Goal: Transaction & Acquisition: Purchase product/service

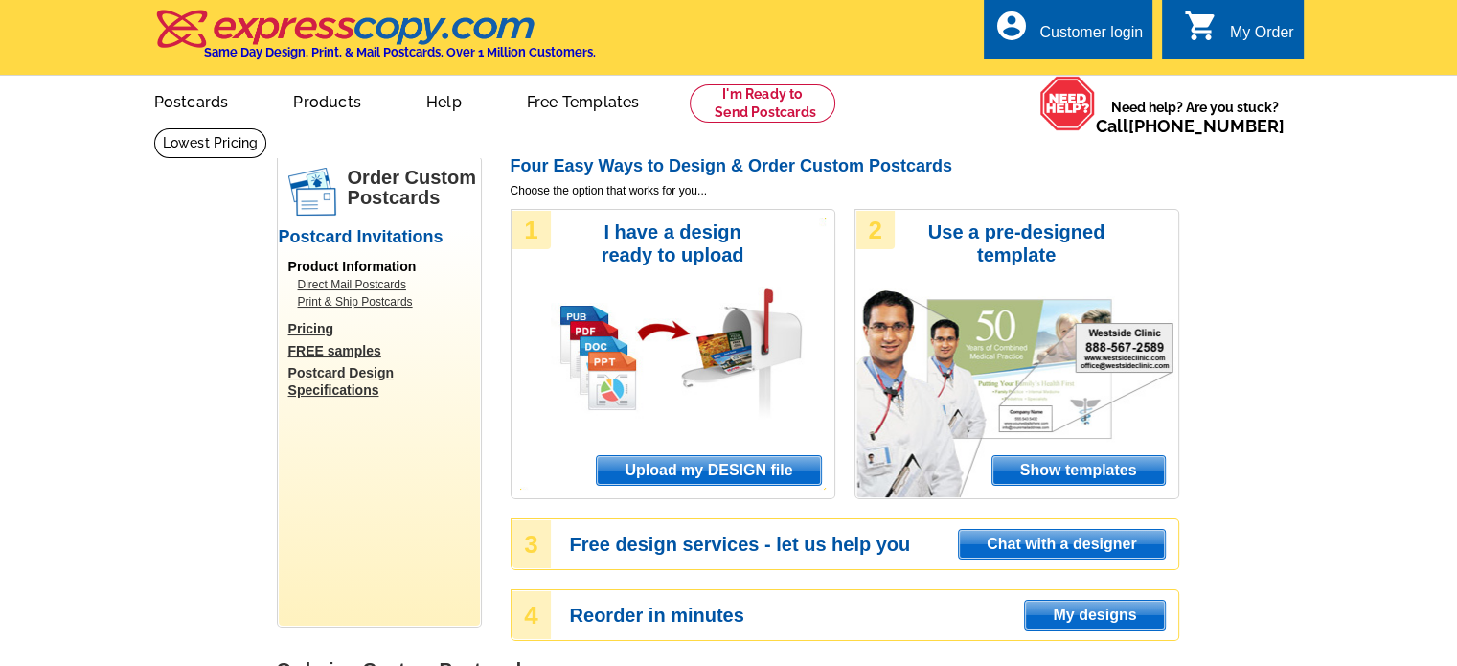
click at [1084, 469] on span "Show templates" at bounding box center [1078, 470] width 172 height 29
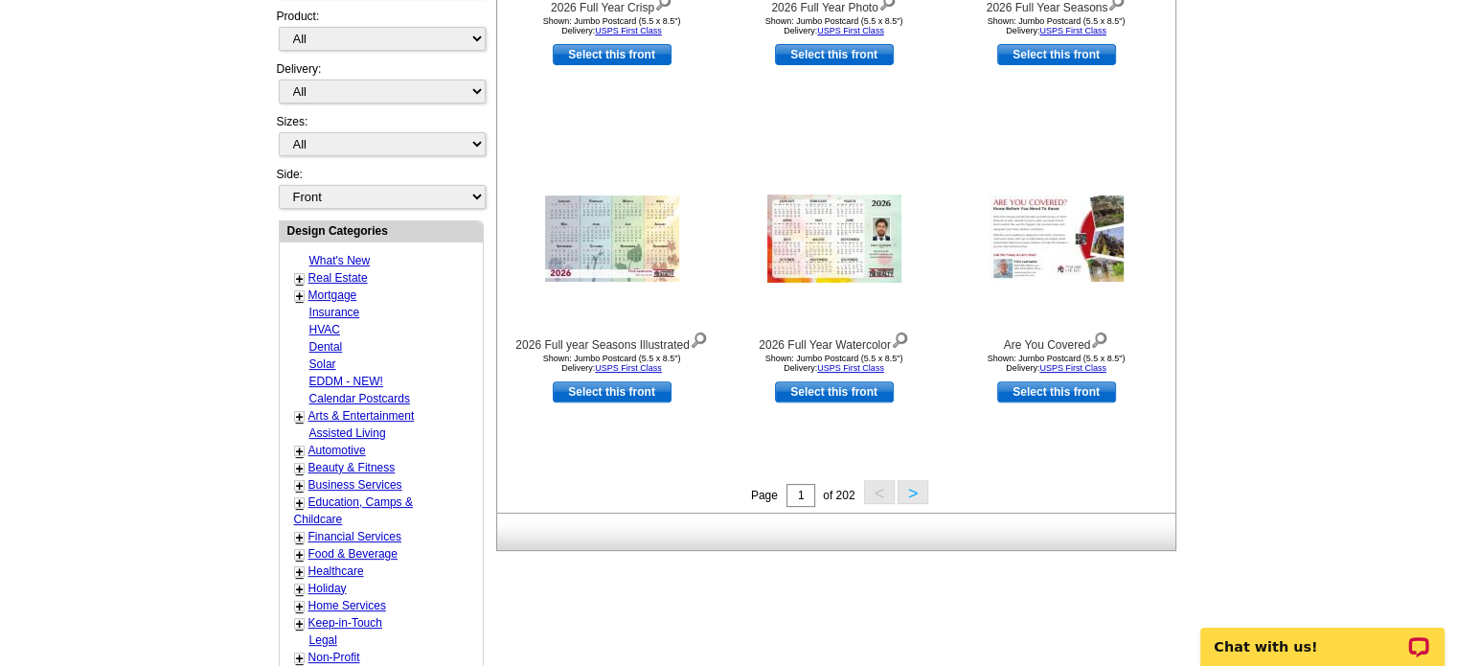
scroll to position [575, 0]
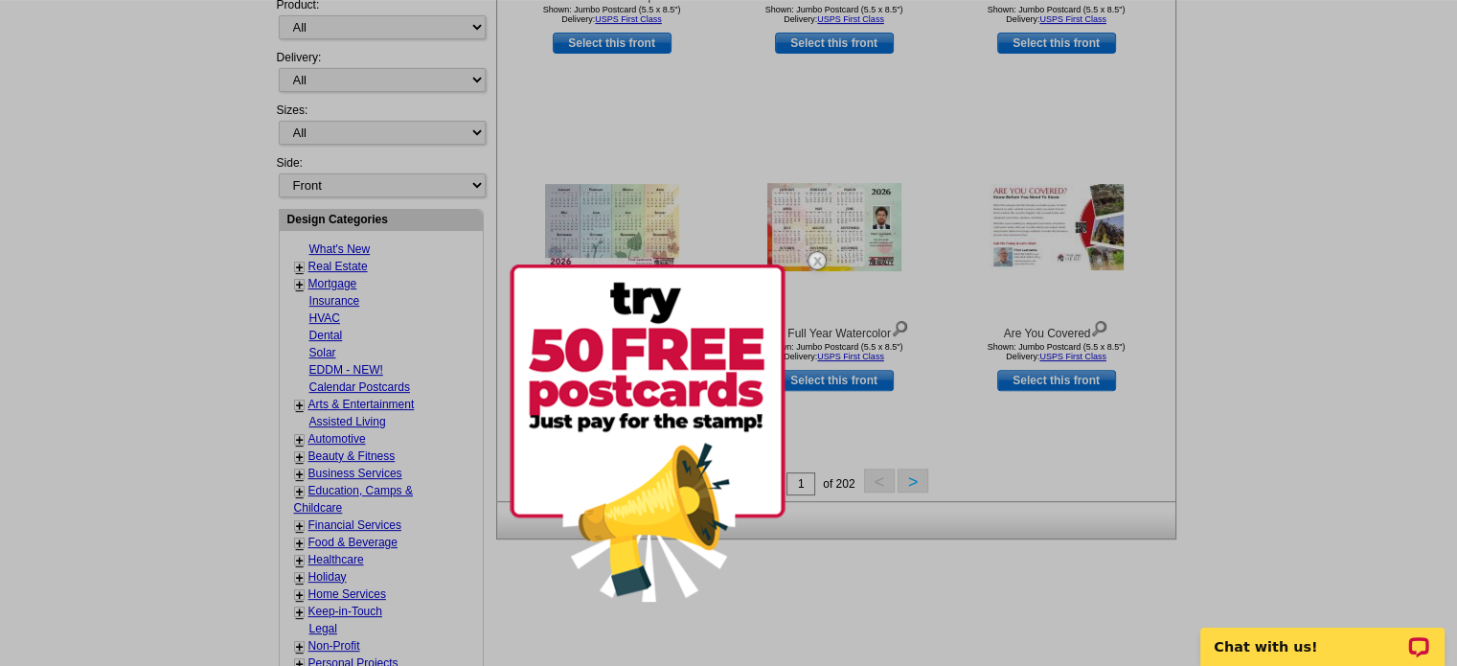
click at [815, 260] on img at bounding box center [817, 261] width 56 height 56
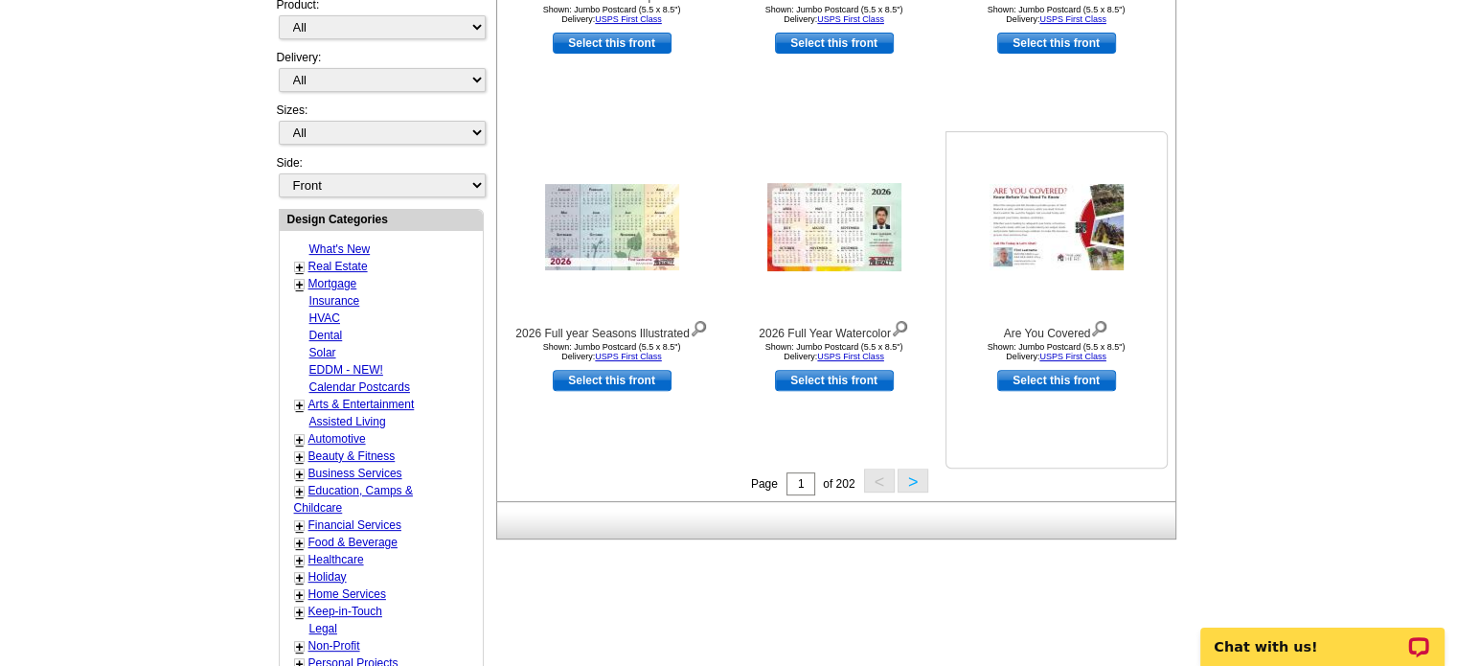
click at [1060, 233] on img at bounding box center [1057, 227] width 134 height 86
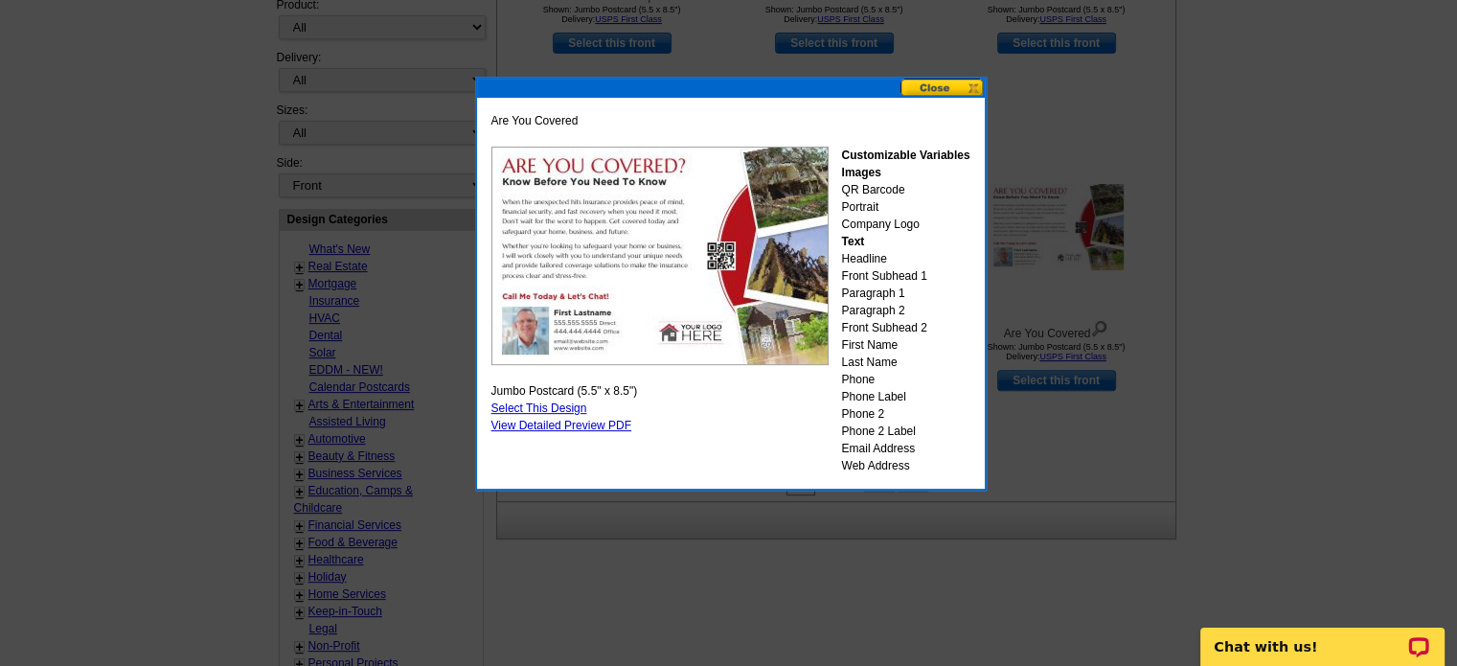
click at [931, 83] on button at bounding box center [942, 88] width 84 height 18
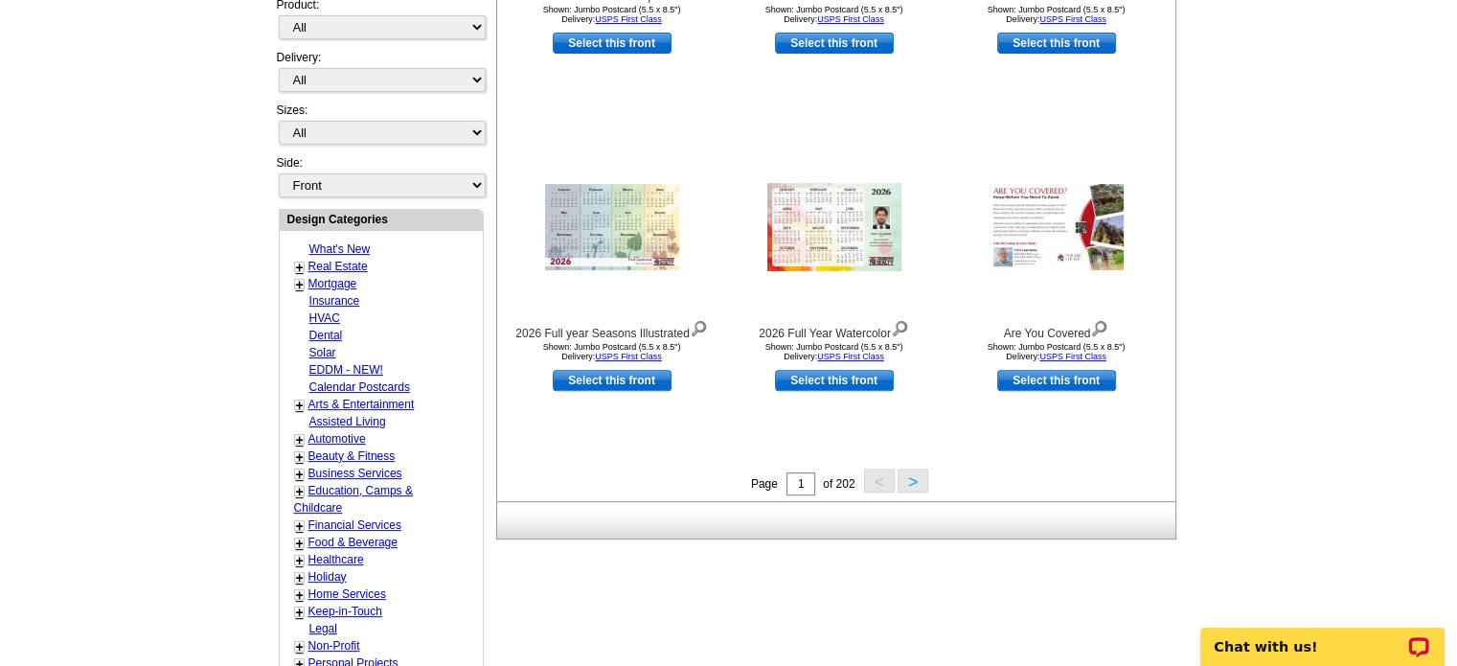
click at [918, 480] on button ">" at bounding box center [913, 480] width 31 height 24
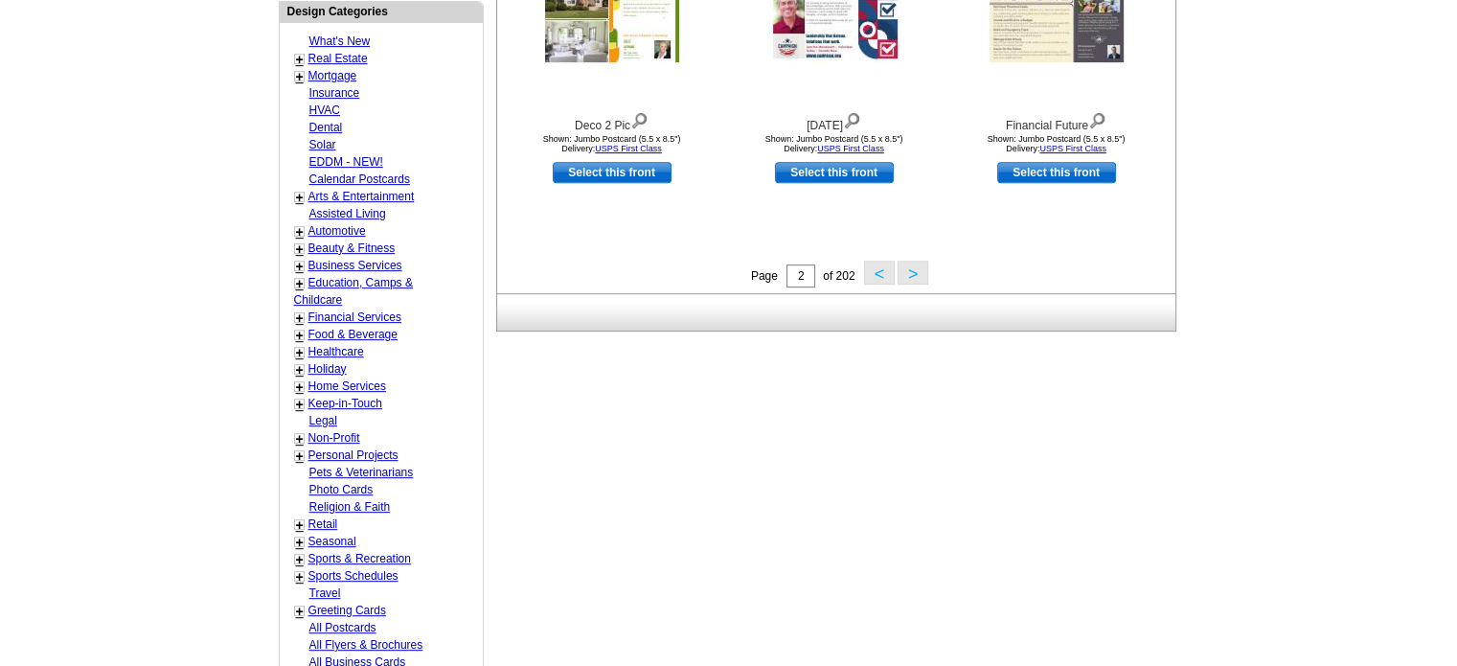
scroll to position [762, 0]
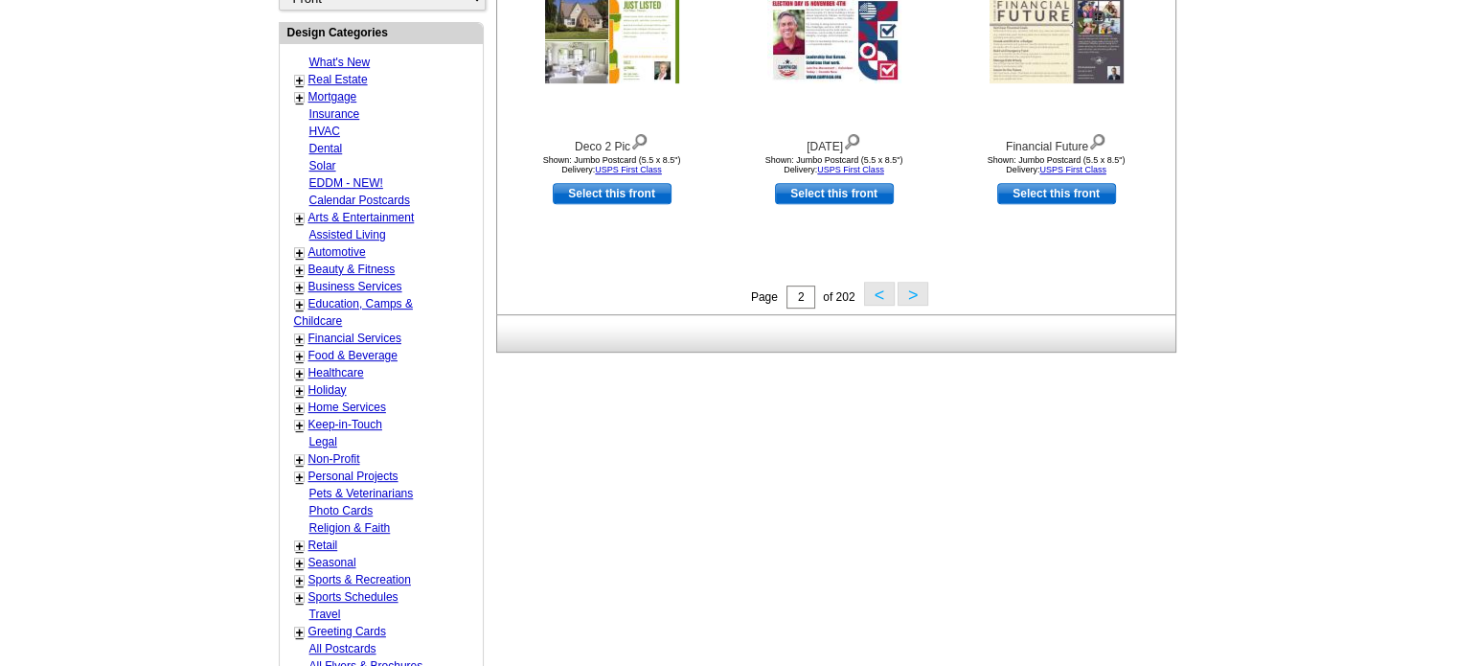
click at [296, 74] on link "+" at bounding box center [300, 80] width 8 height 15
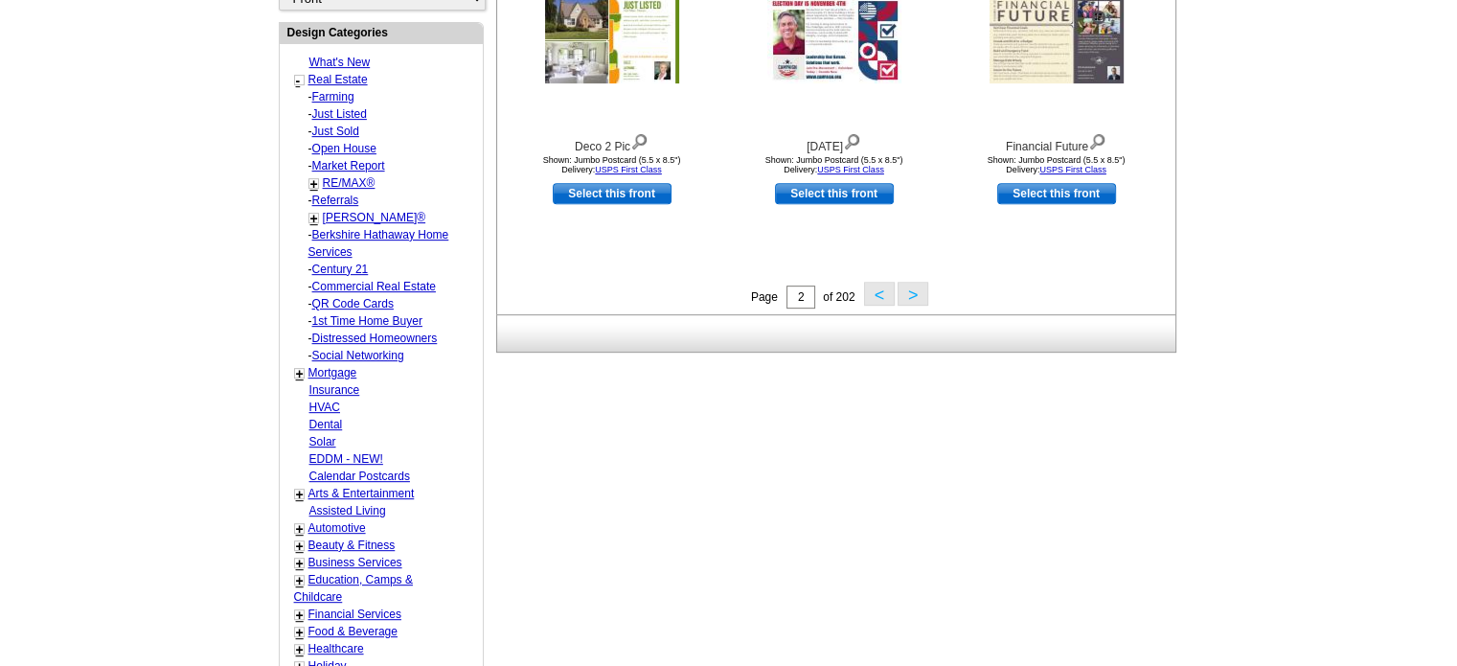
click at [372, 159] on link "Market Report" at bounding box center [348, 165] width 73 height 13
select select "785"
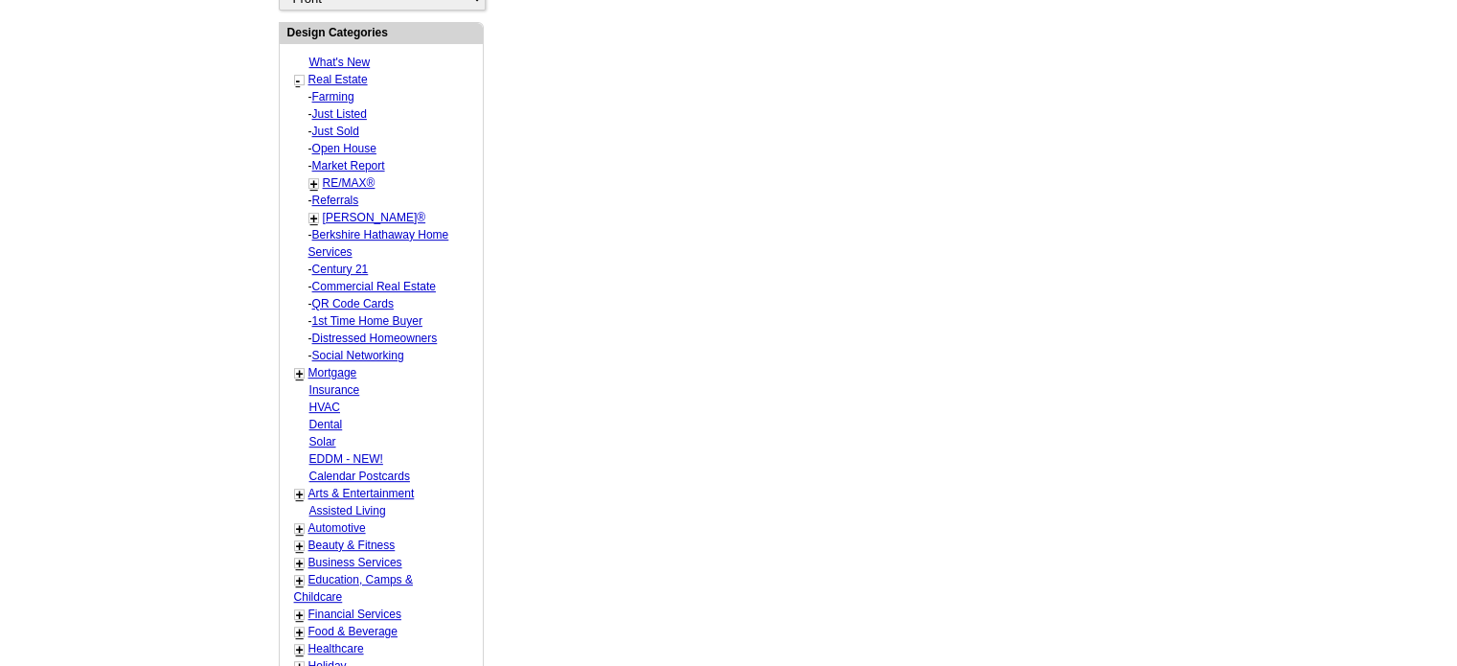
select select "791"
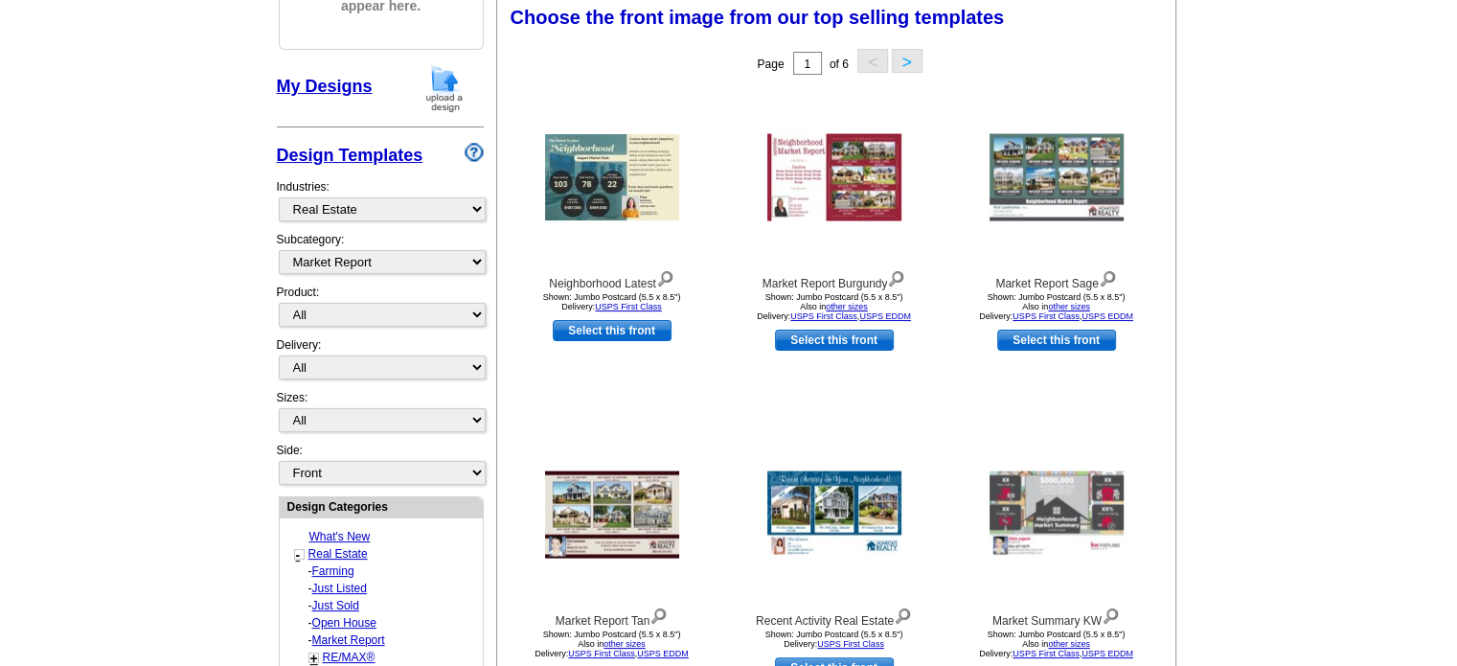
scroll to position [283, 0]
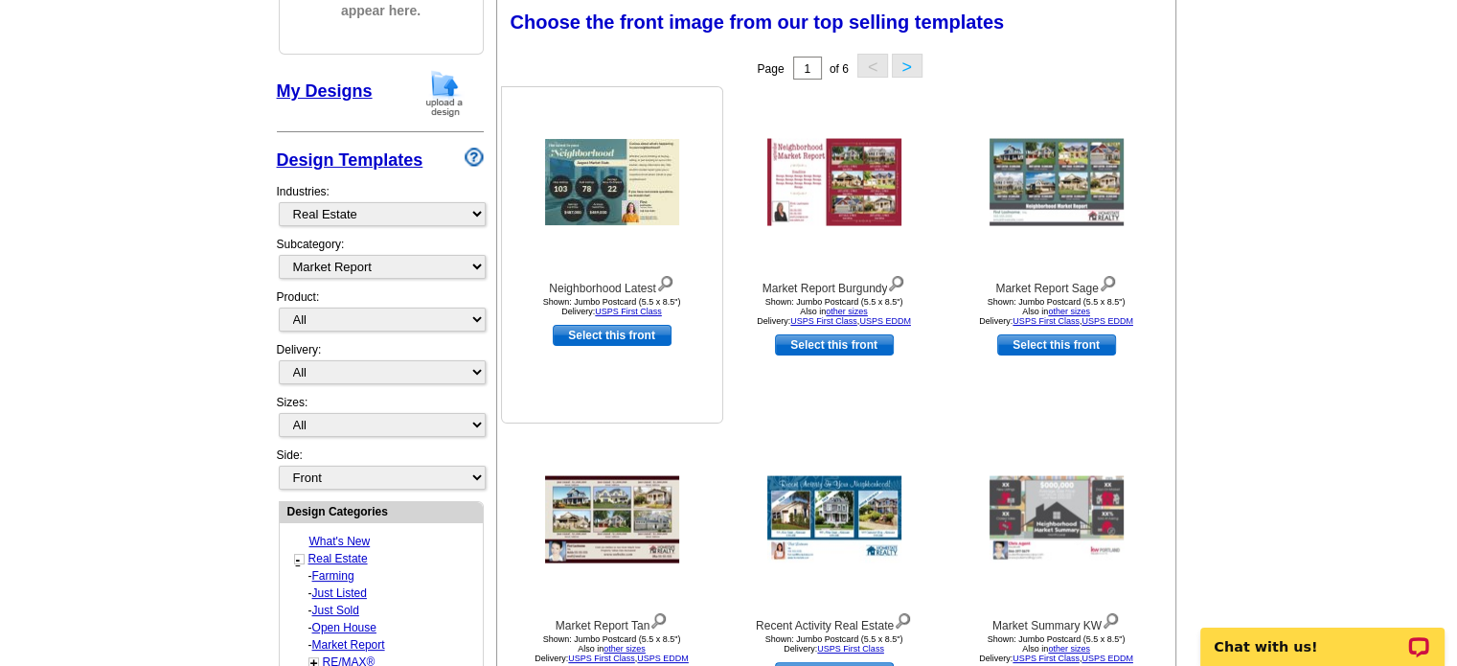
click at [620, 170] on img at bounding box center [612, 182] width 134 height 86
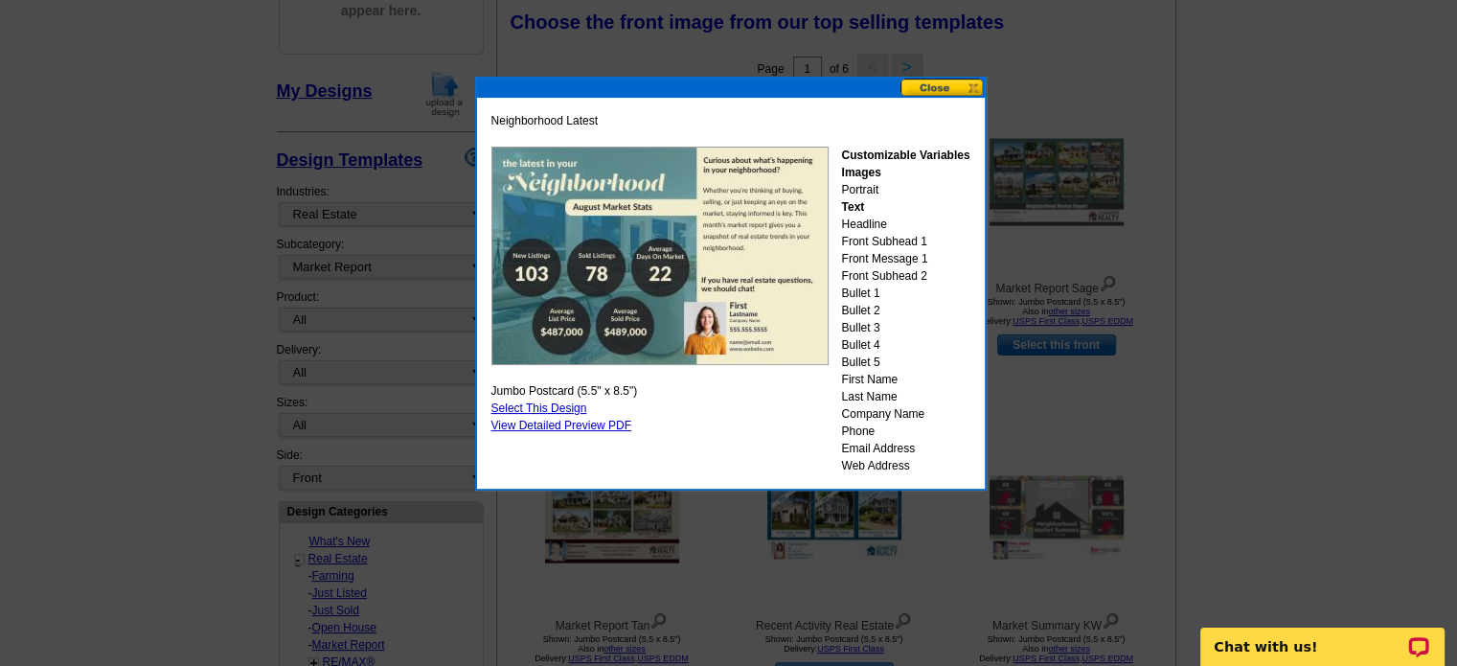
click at [935, 84] on button at bounding box center [942, 88] width 84 height 18
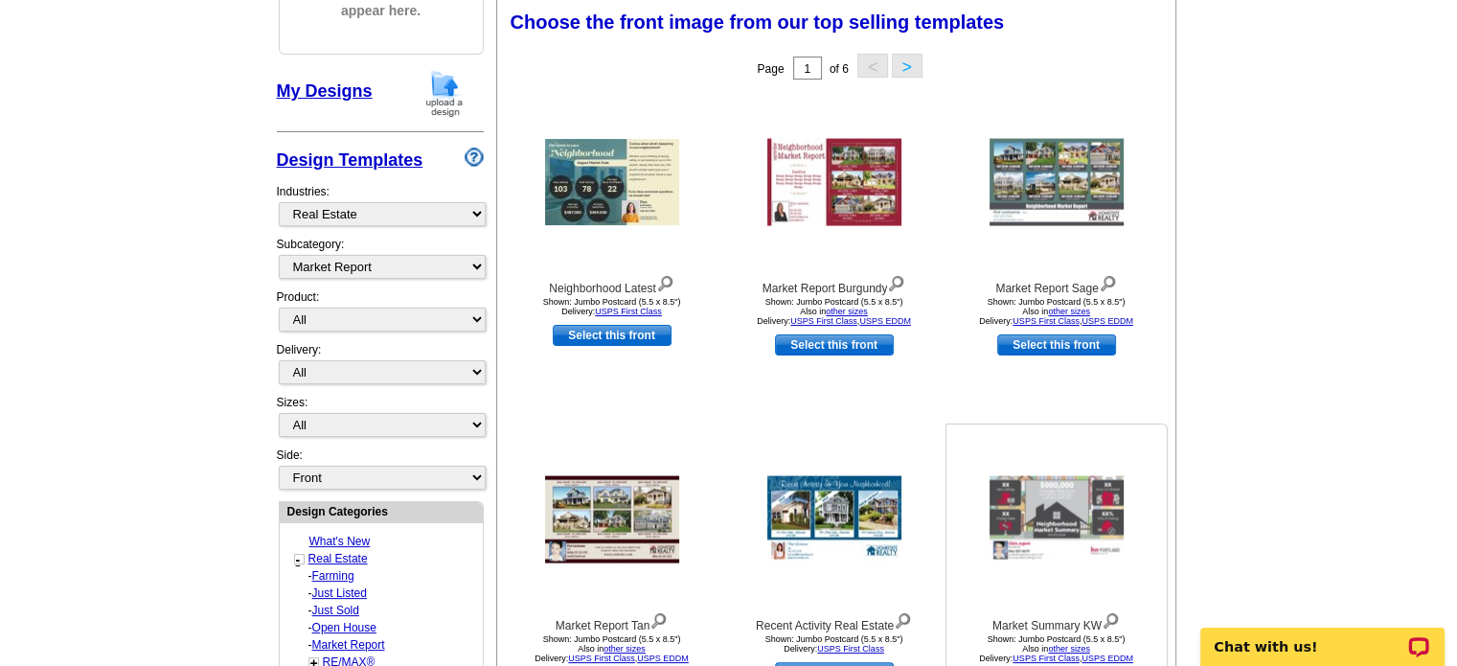
click at [1054, 497] on img at bounding box center [1057, 519] width 134 height 87
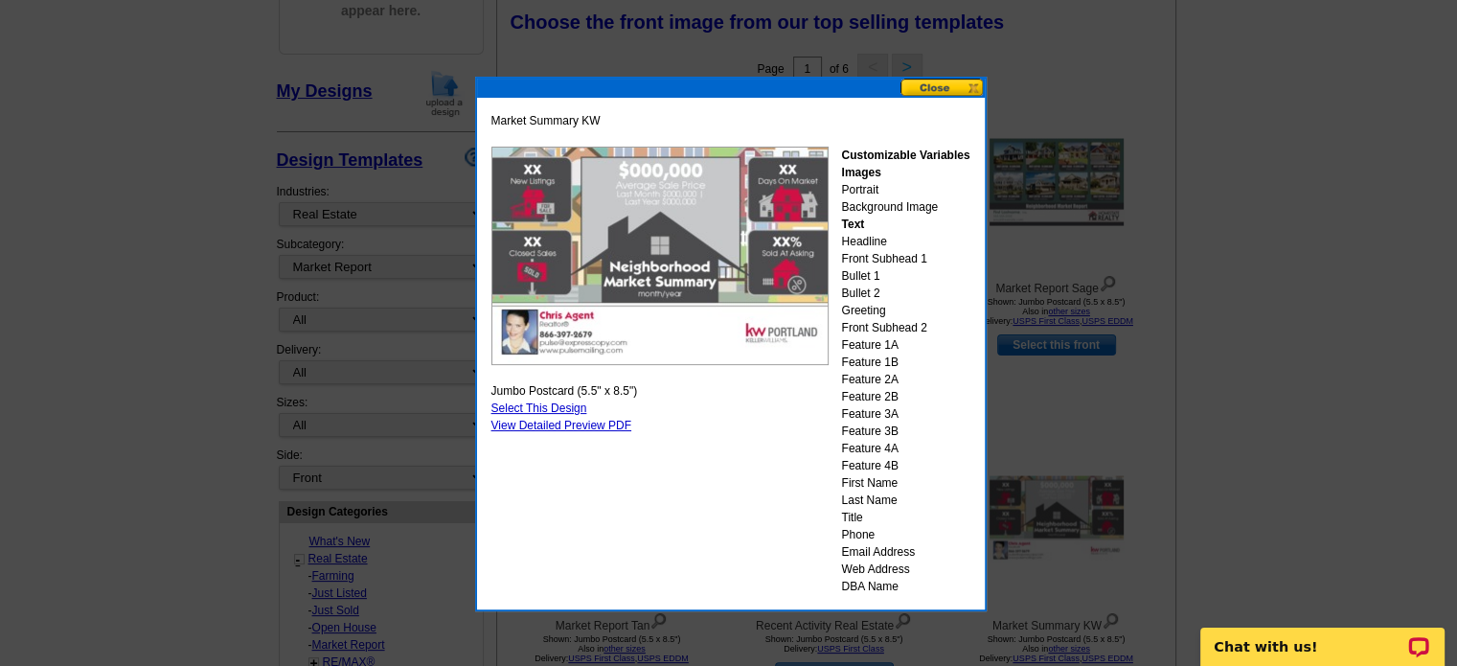
click at [927, 85] on button at bounding box center [942, 88] width 84 height 18
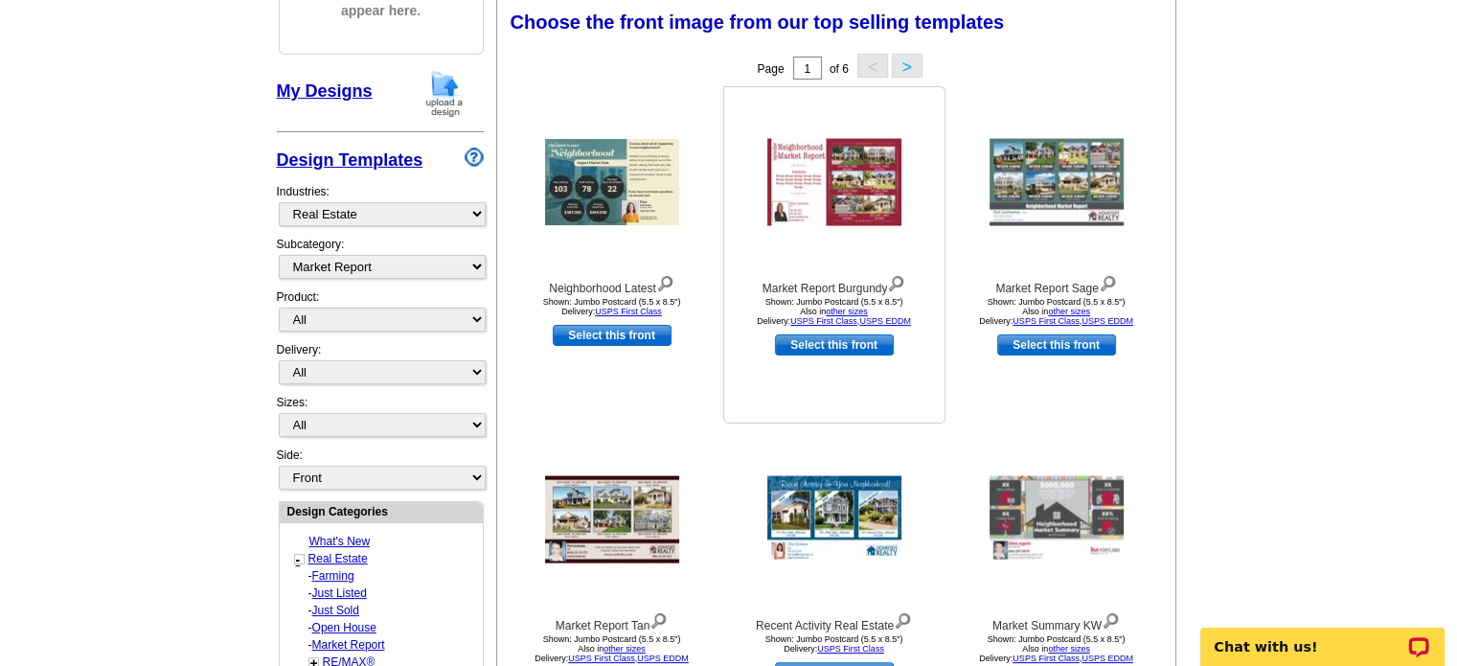
click at [849, 171] on img at bounding box center [834, 182] width 134 height 87
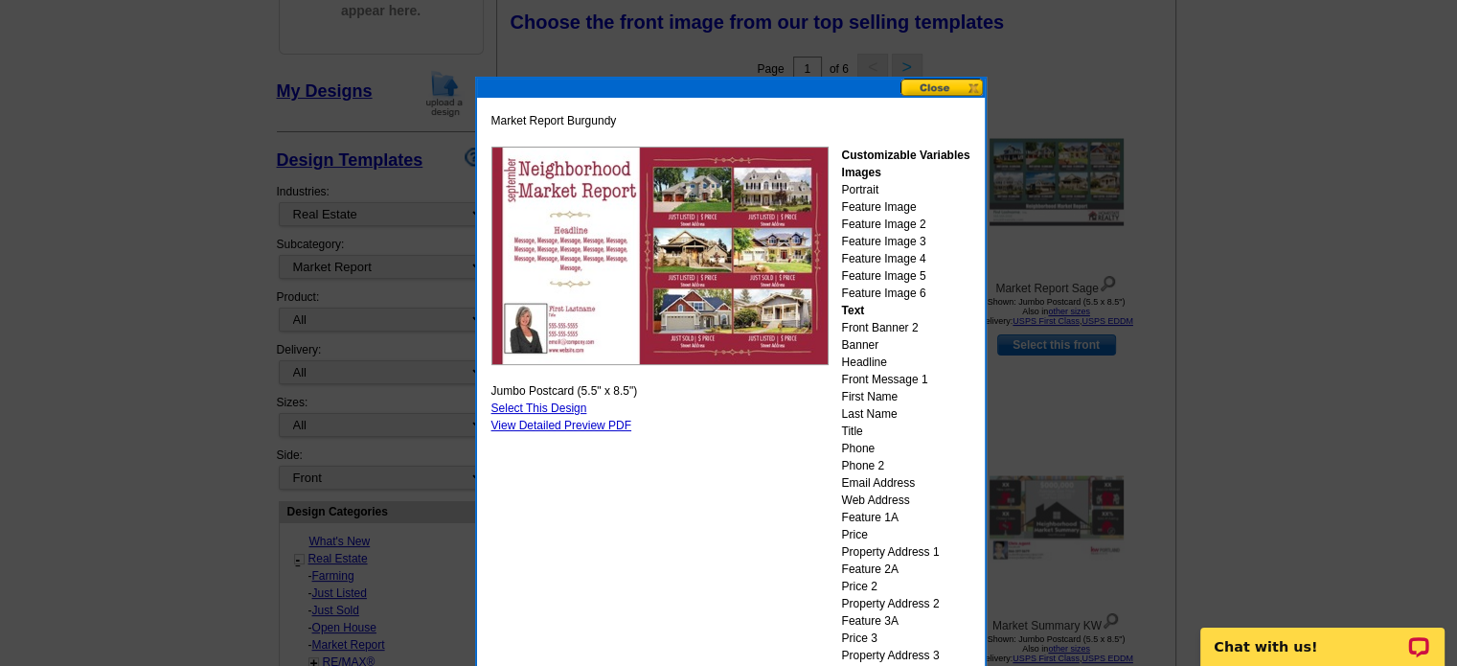
click at [922, 87] on button at bounding box center [942, 88] width 84 height 18
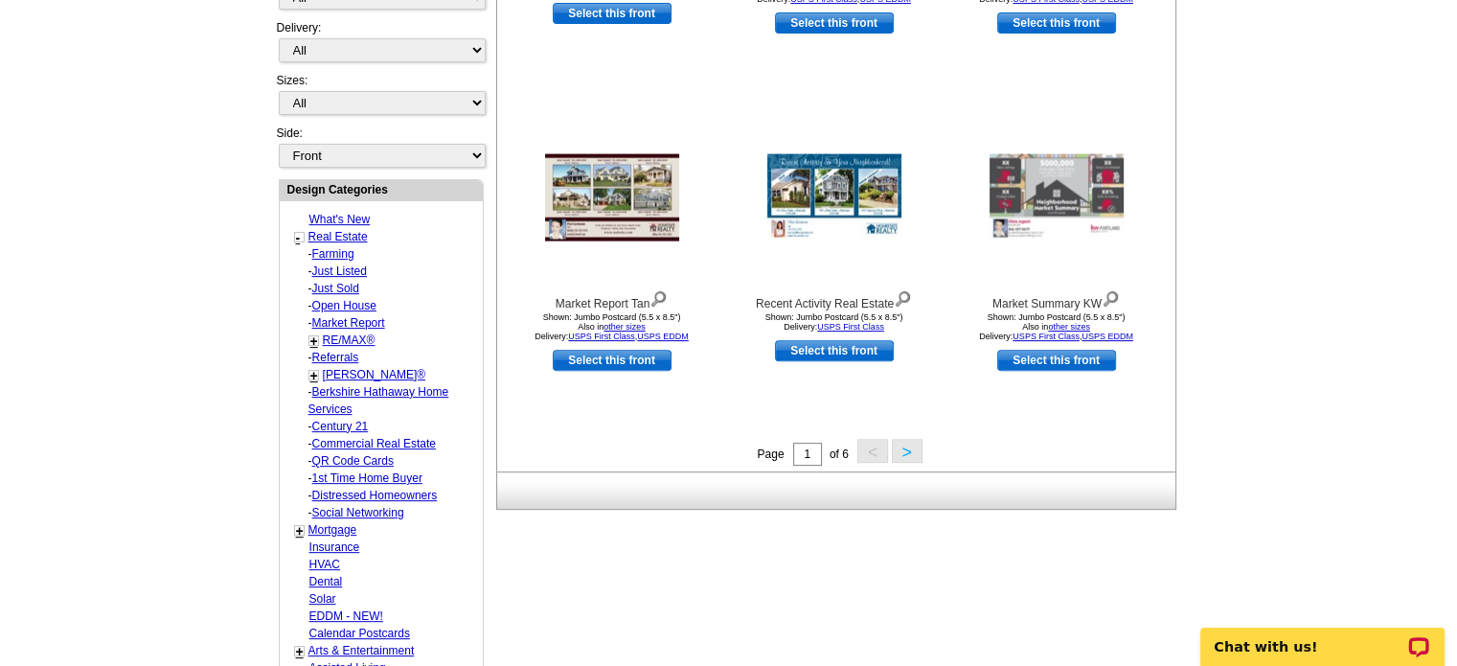
scroll to position [762, 0]
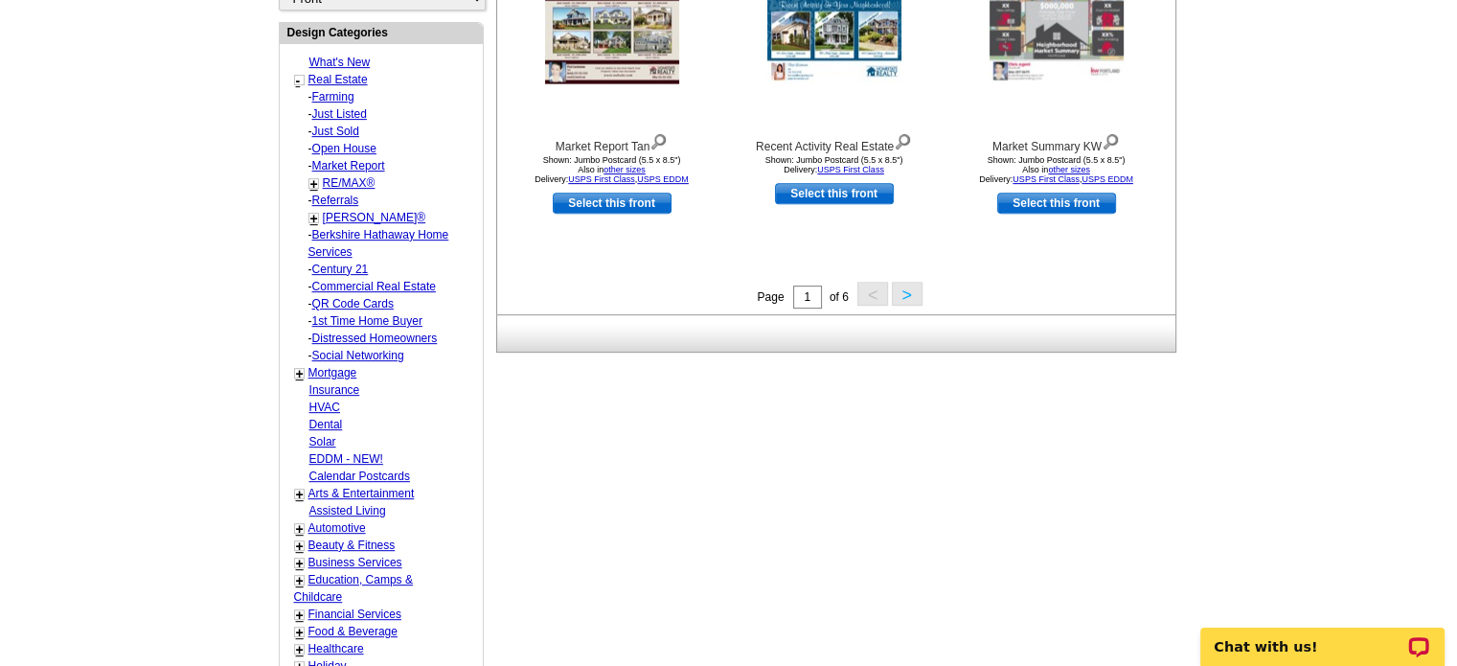
click at [902, 292] on button ">" at bounding box center [907, 294] width 31 height 24
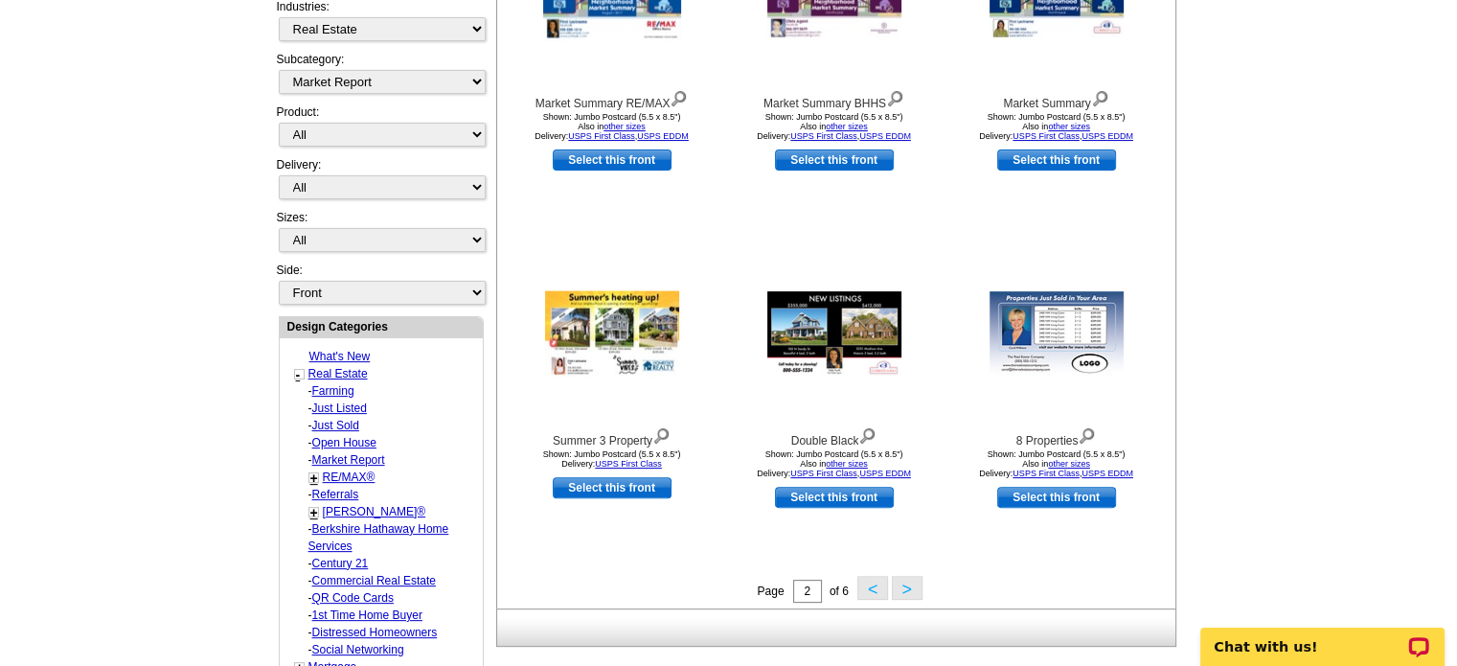
scroll to position [474, 0]
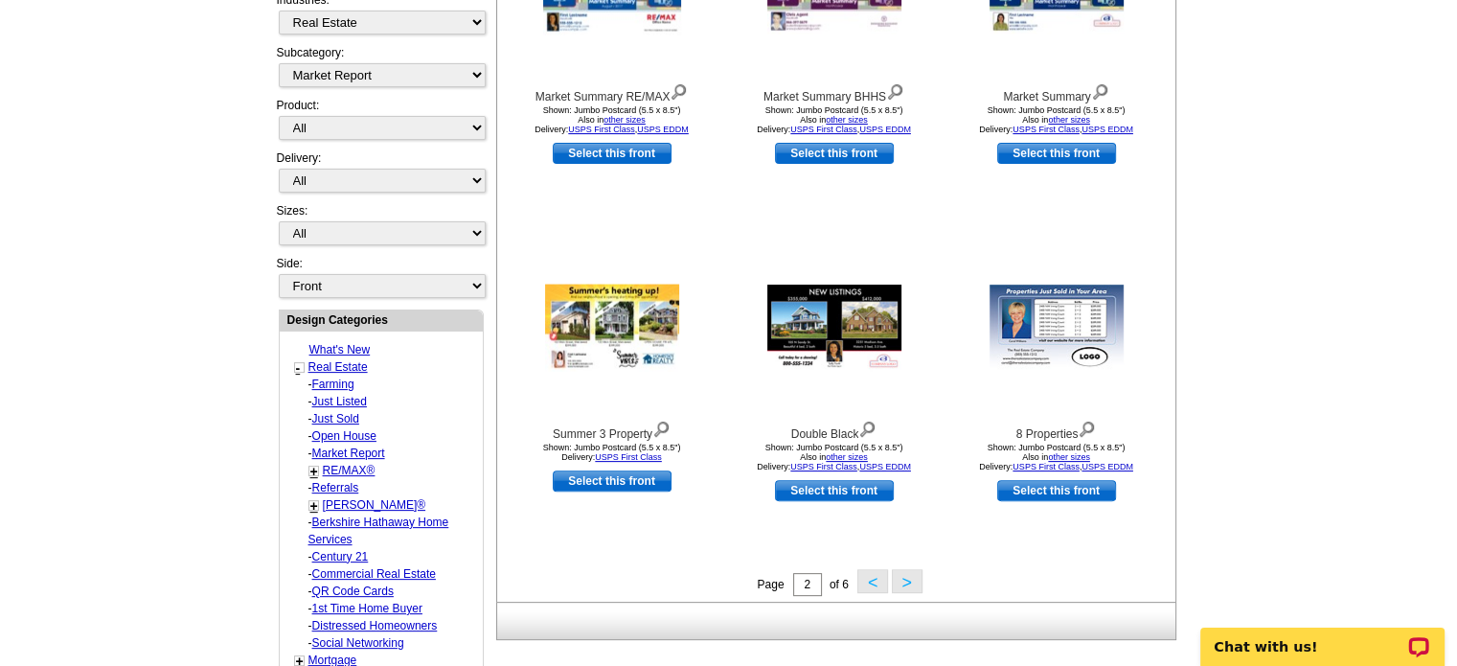
click at [870, 581] on button "<" at bounding box center [872, 581] width 31 height 24
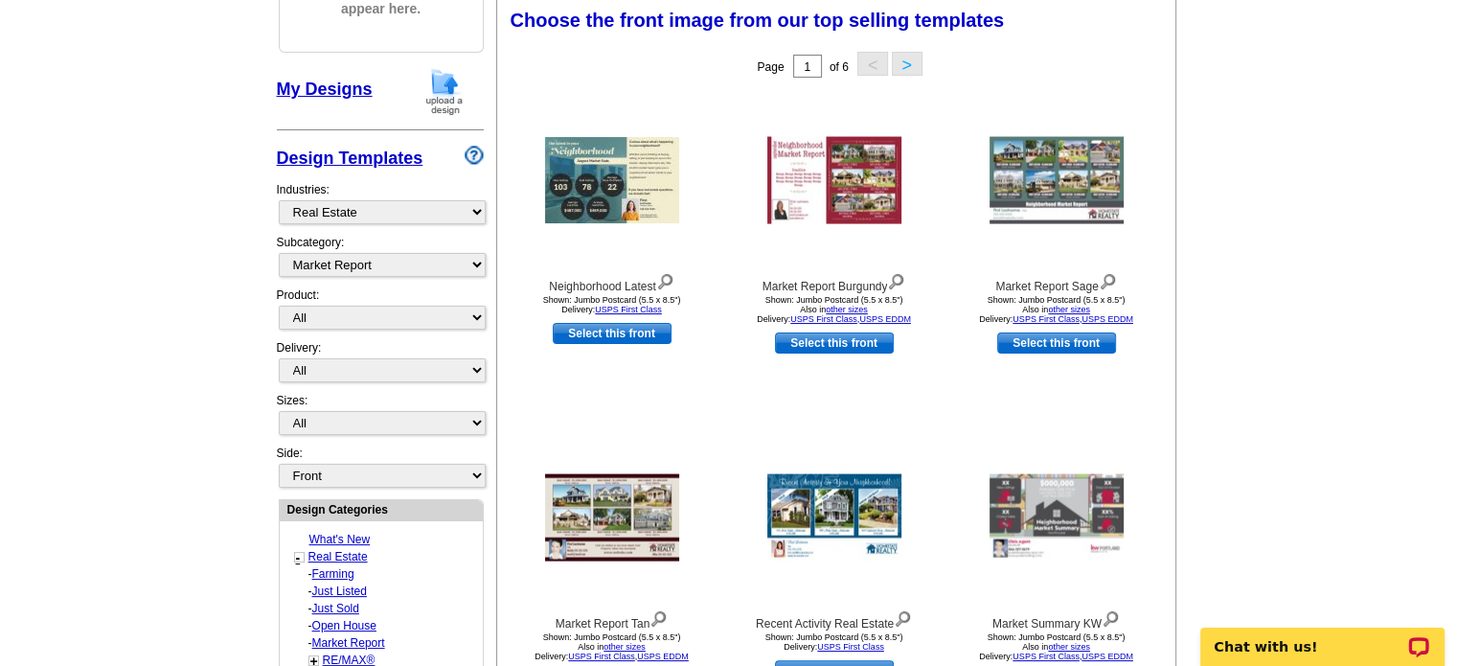
scroll to position [283, 0]
